Goal: Book appointment/travel/reservation

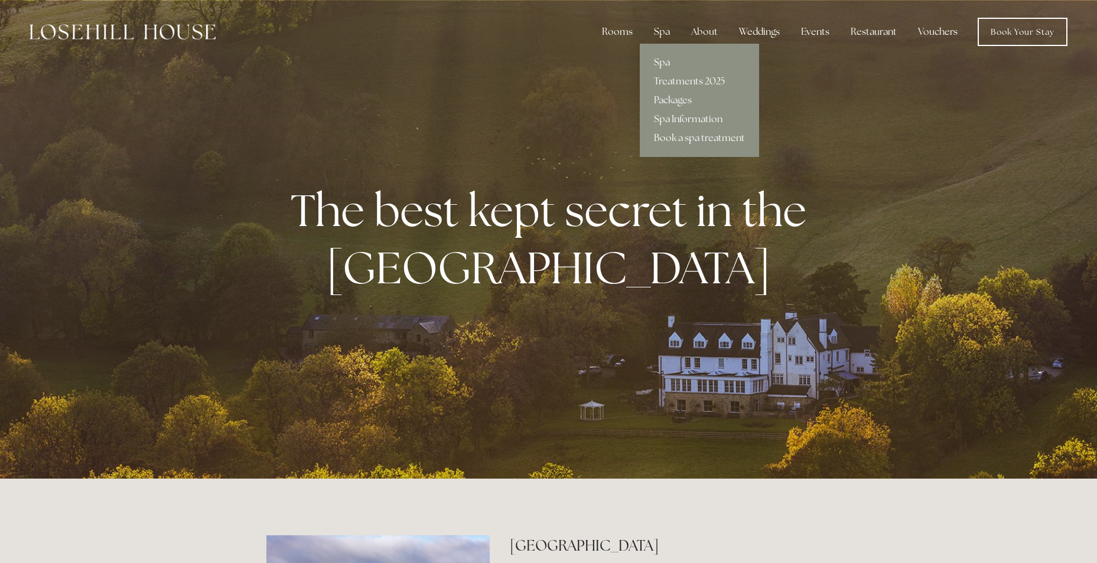
click at [664, 61] on link "Spa" at bounding box center [699, 62] width 119 height 19
click at [673, 96] on link "Packages" at bounding box center [699, 100] width 119 height 19
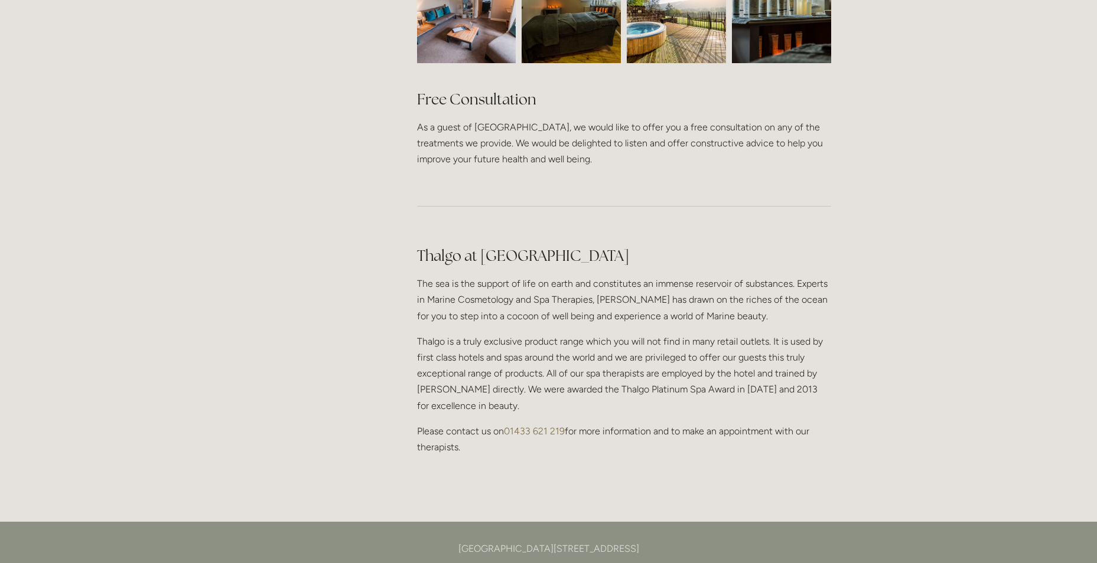
scroll to position [1122, 0]
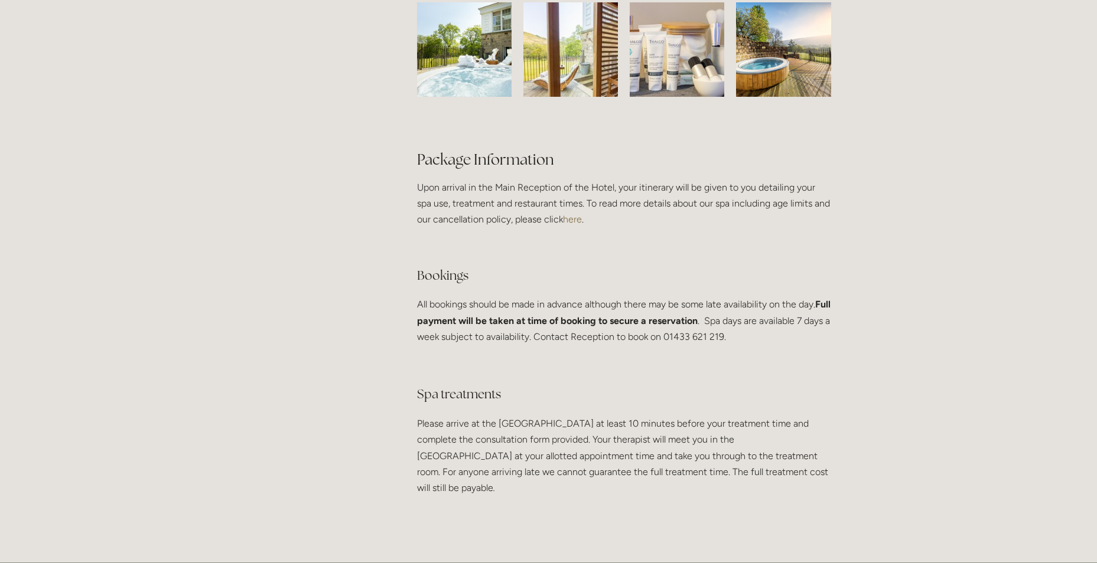
scroll to position [2067, 0]
